Goal: Task Accomplishment & Management: Use online tool/utility

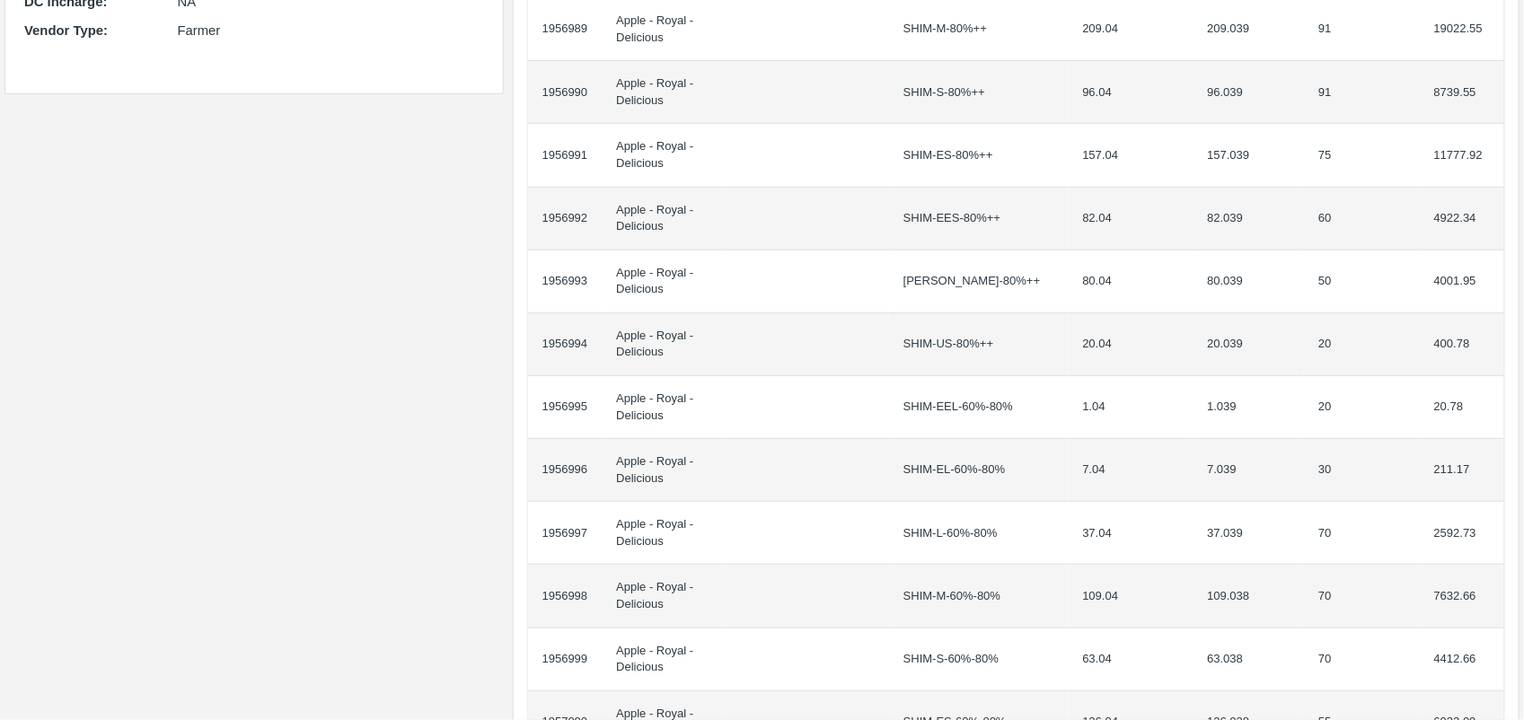
scroll to position [382, 0]
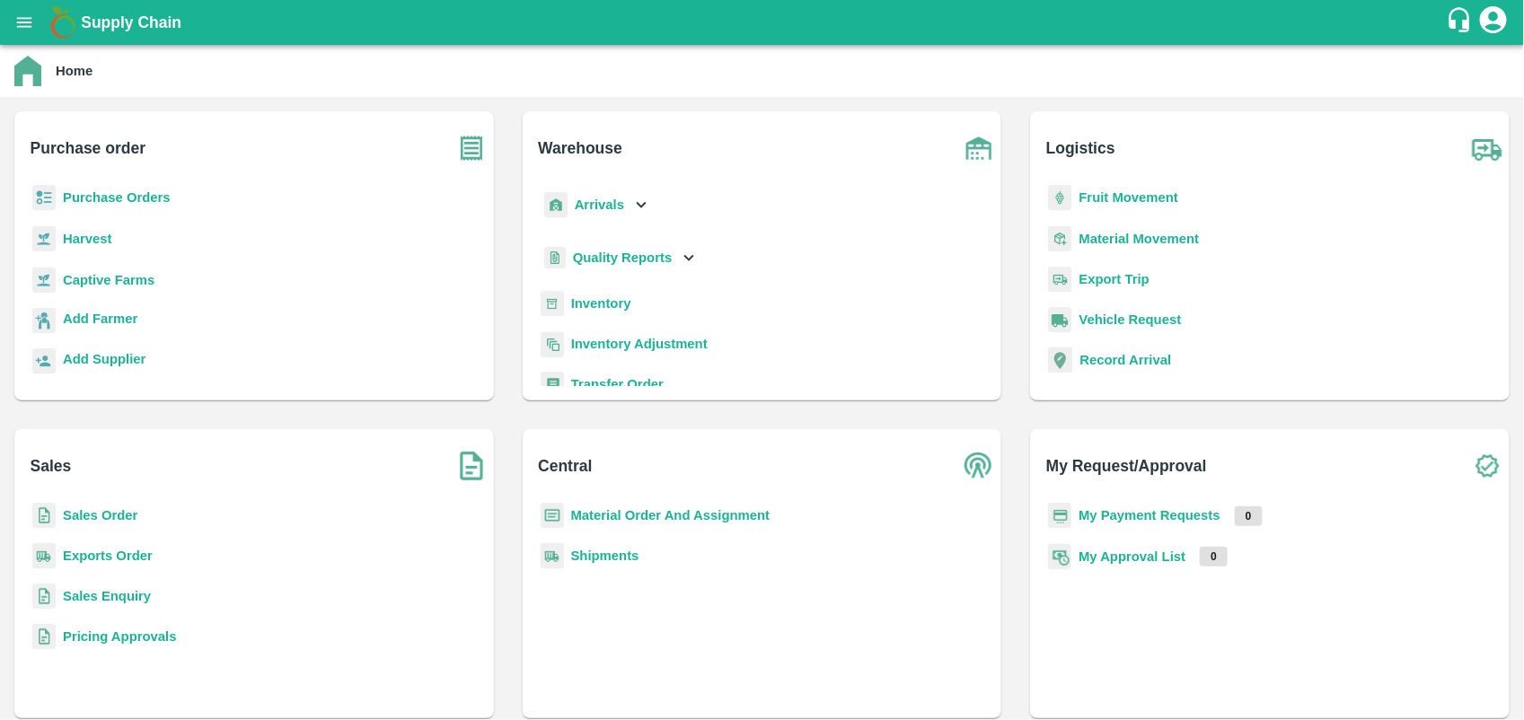
click at [164, 200] on b "Purchase Orders" at bounding box center [117, 197] width 108 height 14
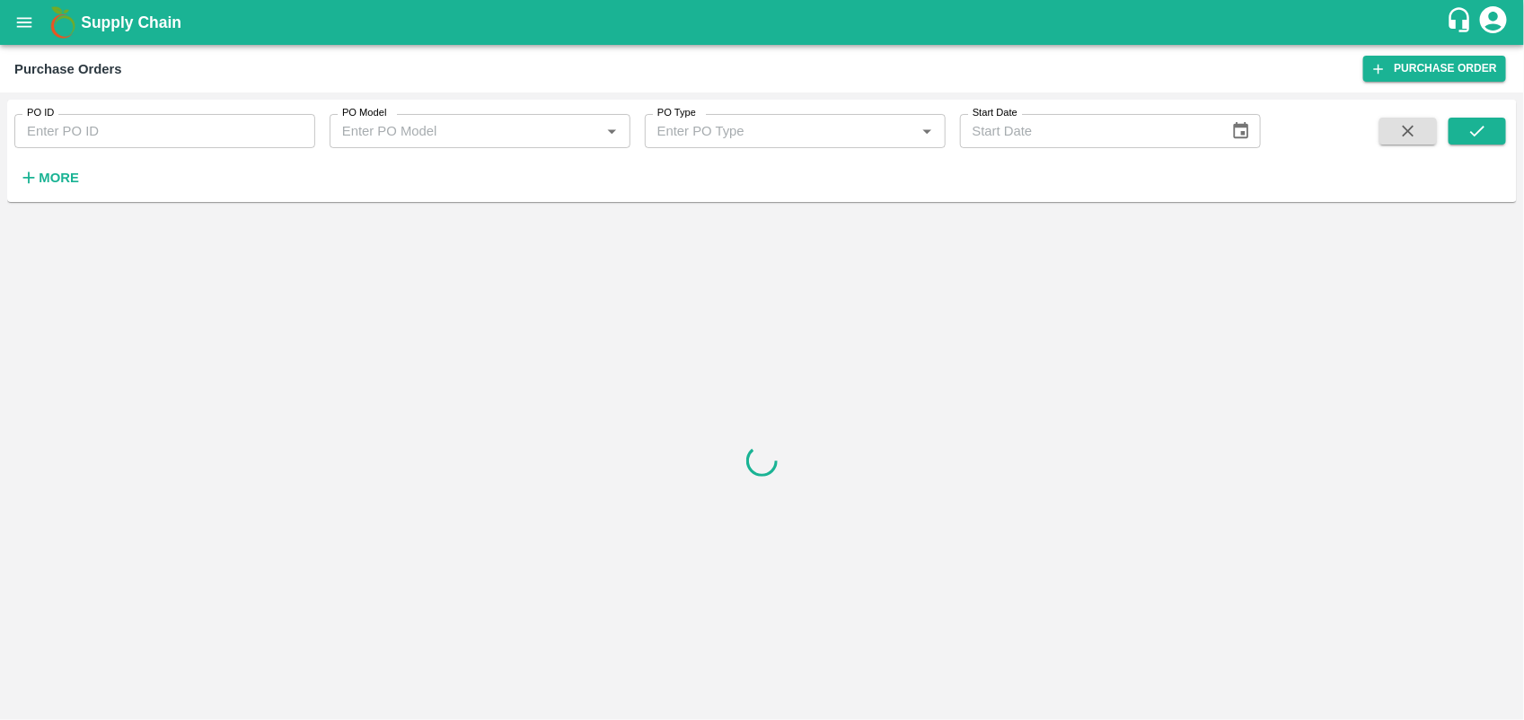
click at [37, 168] on icon "button" at bounding box center [29, 178] width 20 height 20
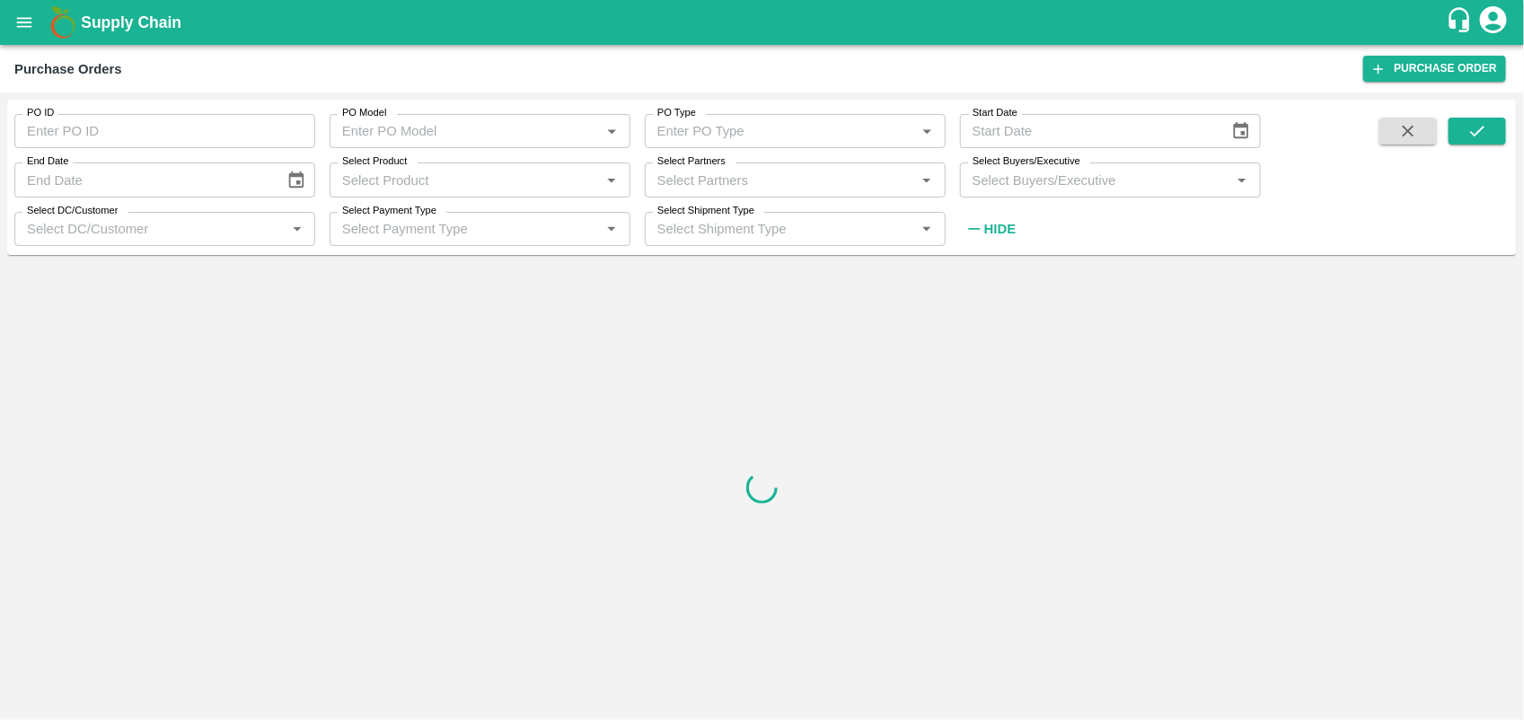
click at [706, 176] on input "Select Partners" at bounding box center [780, 179] width 261 height 23
type input "kanta devi"
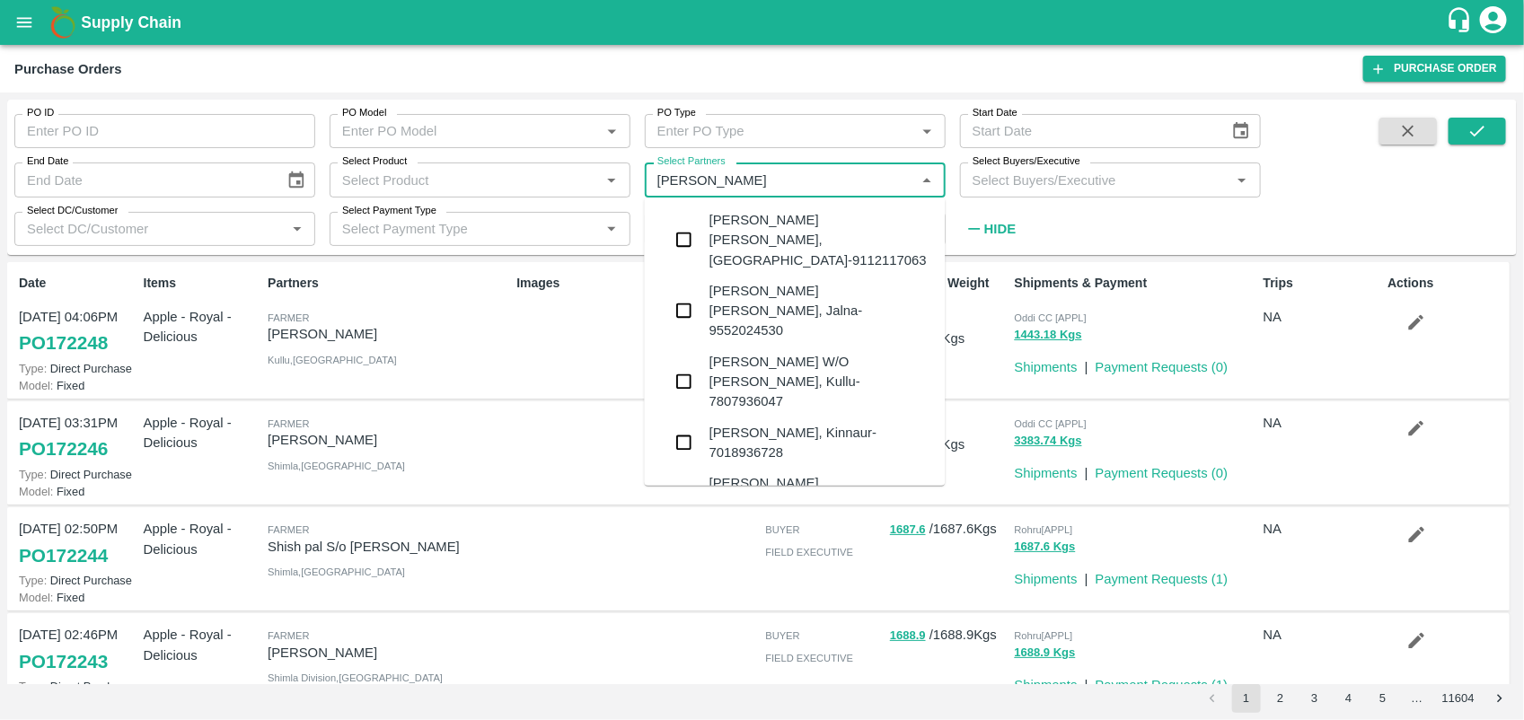
click at [769, 352] on div "KANTA DEVI W/O DEBA RAM-BAGA SARAHAN, Kullu-7807936047" at bounding box center [821, 382] width 222 height 60
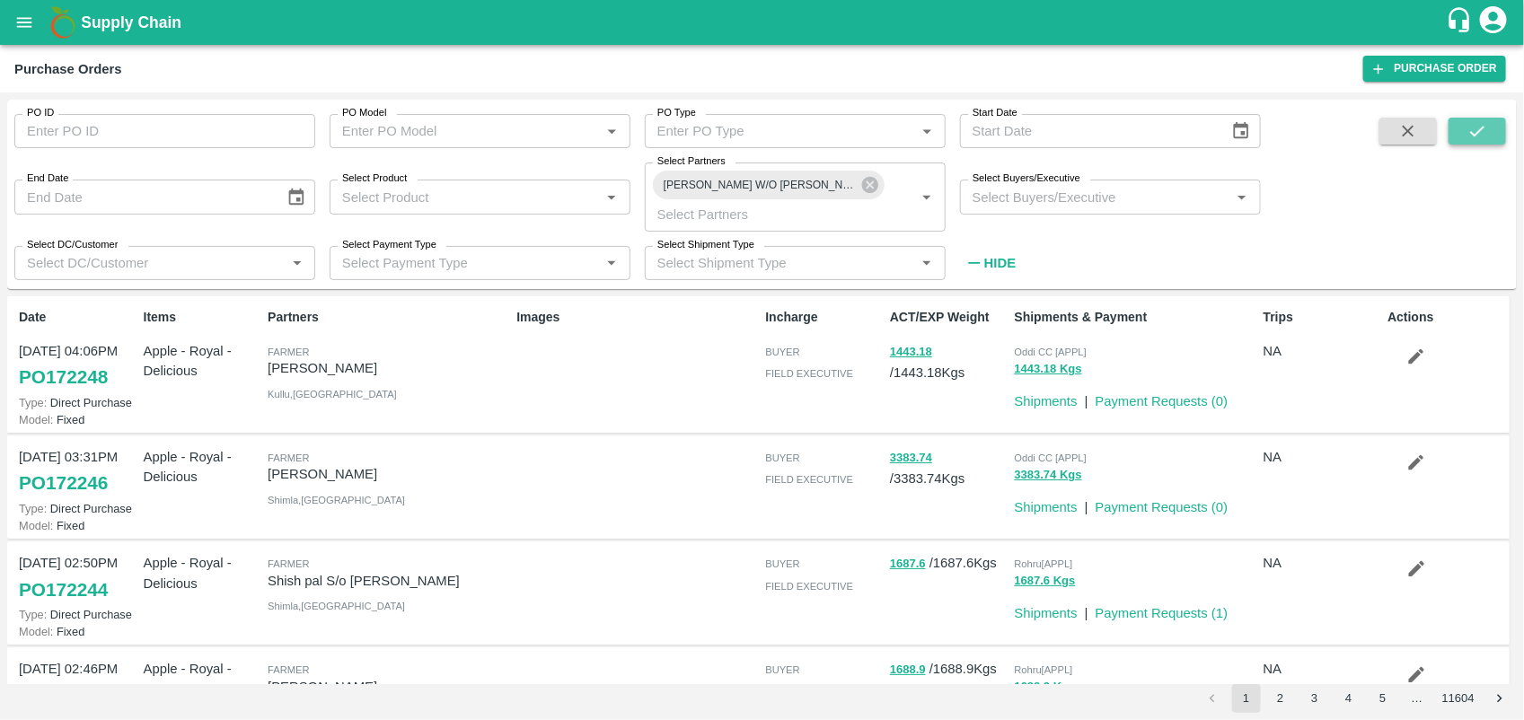
click at [1491, 135] on button "submit" at bounding box center [1477, 131] width 57 height 27
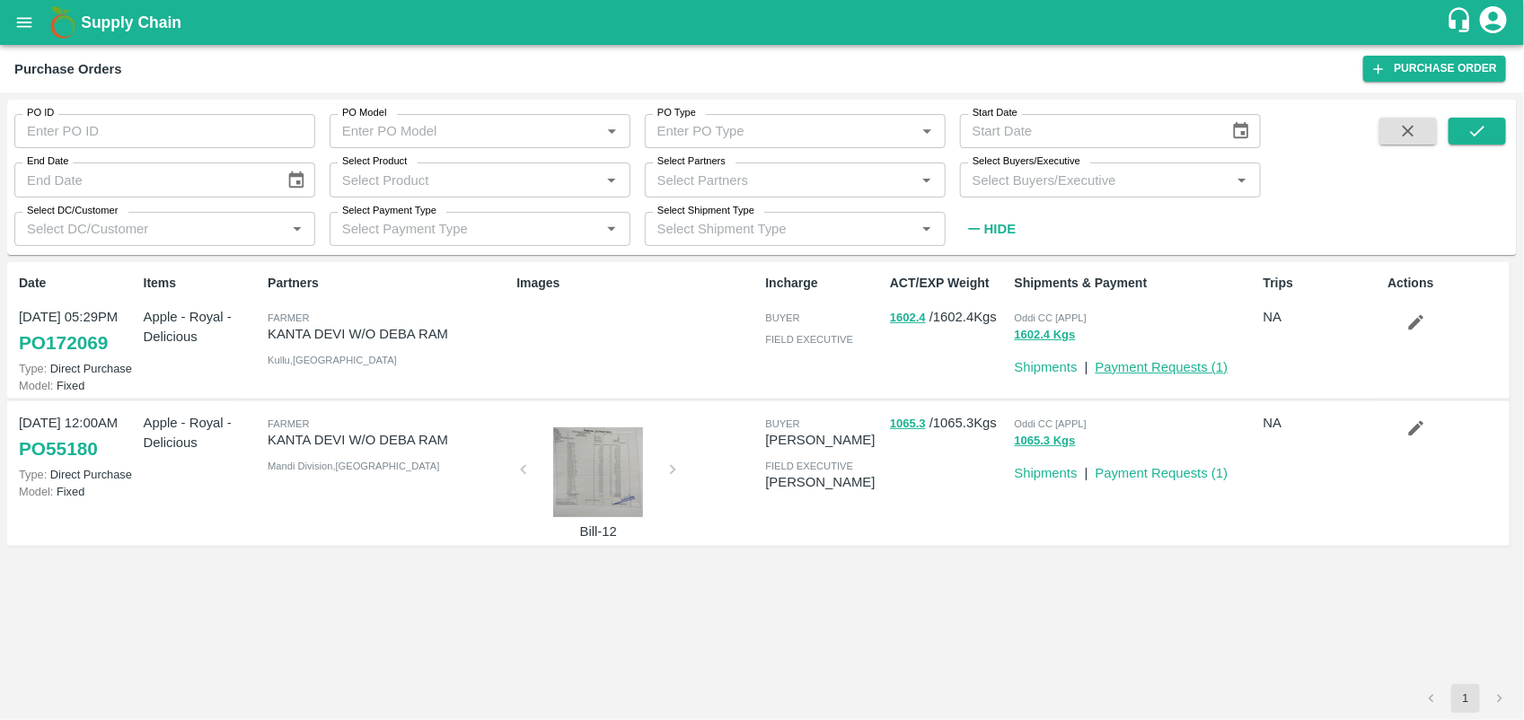
click at [1204, 365] on link "Payment Requests ( 1 )" at bounding box center [1162, 367] width 133 height 14
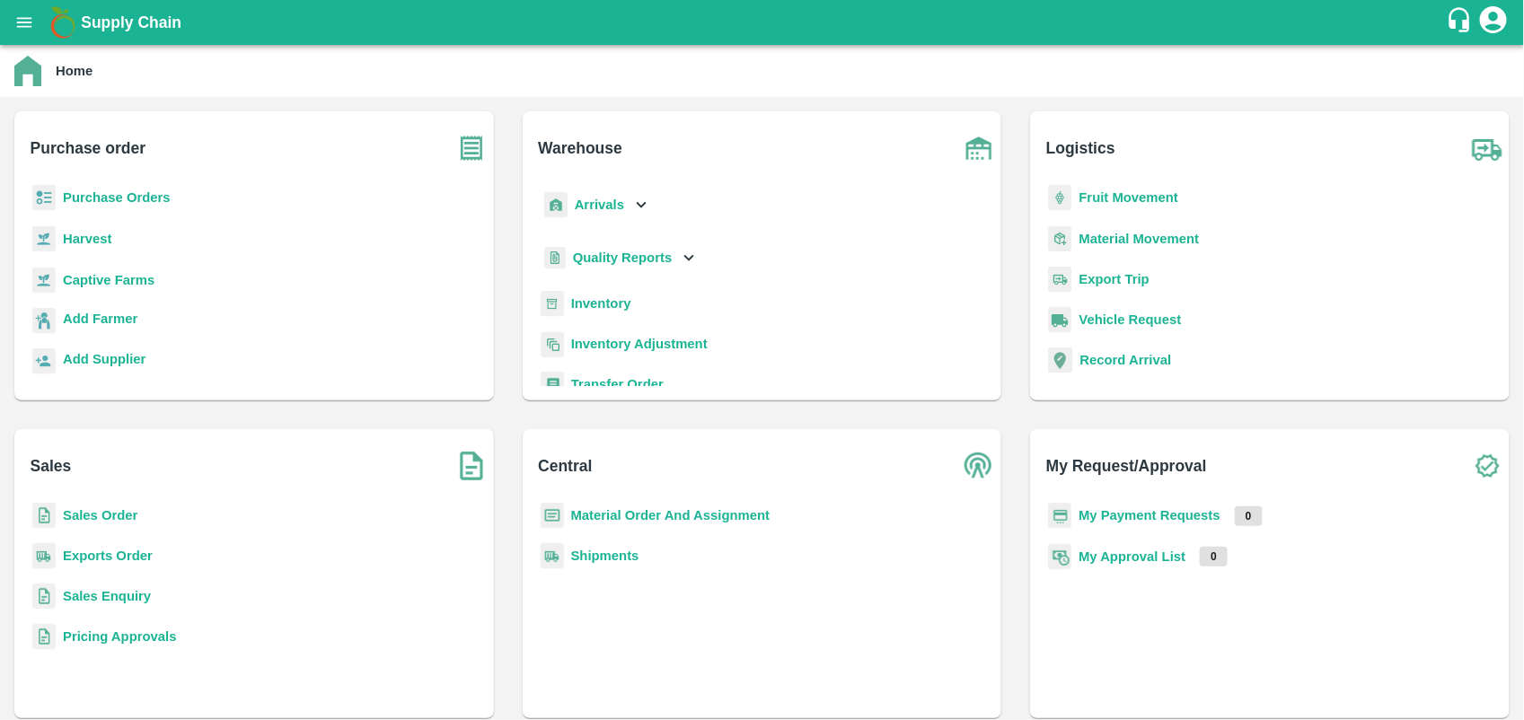
click at [1177, 510] on b "My Payment Requests" at bounding box center [1150, 515] width 142 height 14
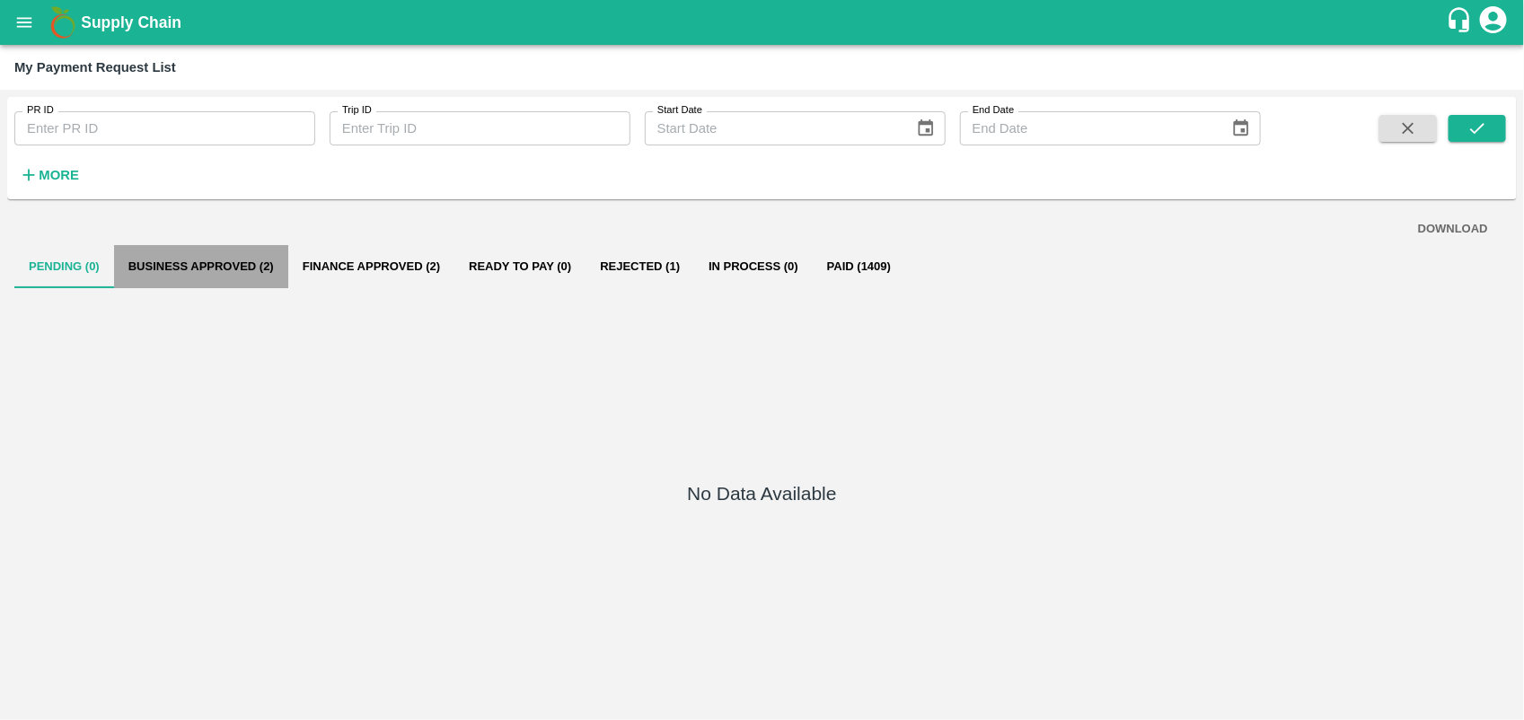
click at [232, 261] on button "Business Approved (2)" at bounding box center [201, 266] width 174 height 43
